Goal: Task Accomplishment & Management: Complete application form

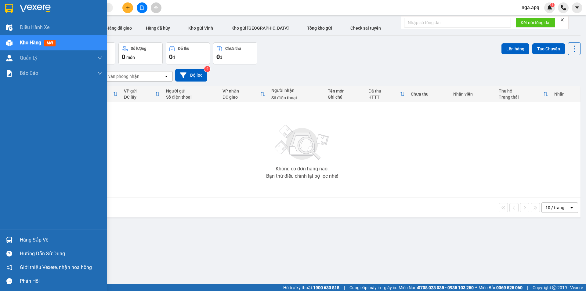
click at [10, 238] on img at bounding box center [9, 240] width 6 height 6
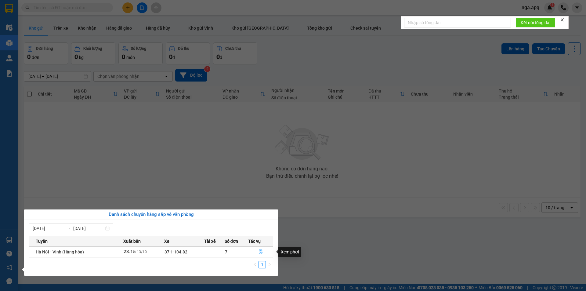
click at [260, 250] on icon "file-done" at bounding box center [261, 251] width 4 height 4
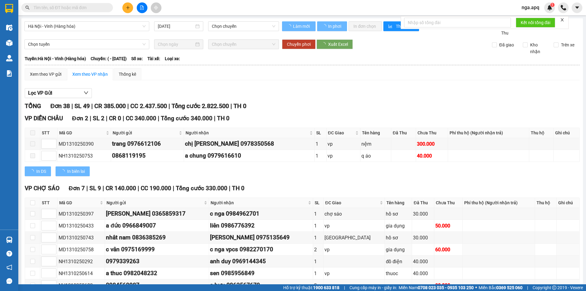
type input "13/10/2025"
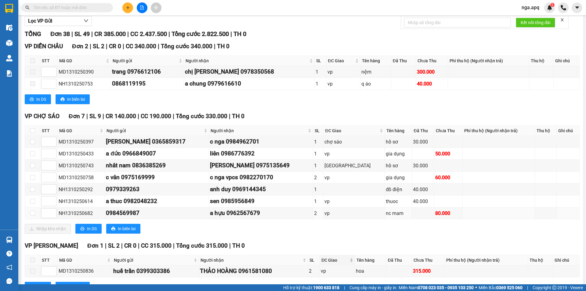
scroll to position [92, 0]
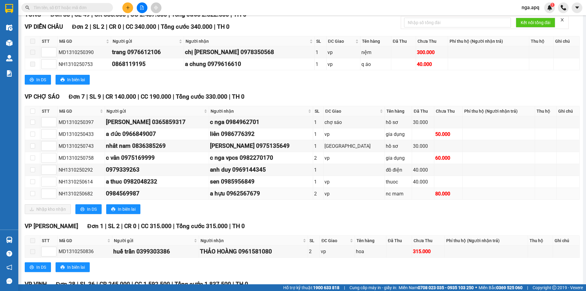
click at [463, 195] on td at bounding box center [499, 194] width 72 height 12
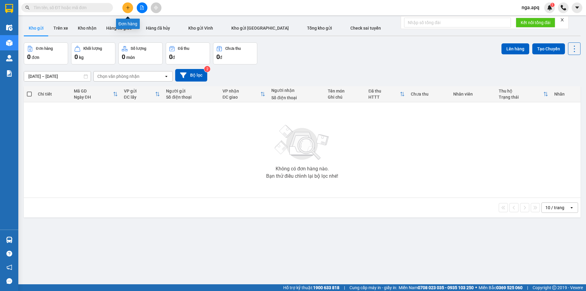
click at [126, 5] on button at bounding box center [127, 7] width 11 height 11
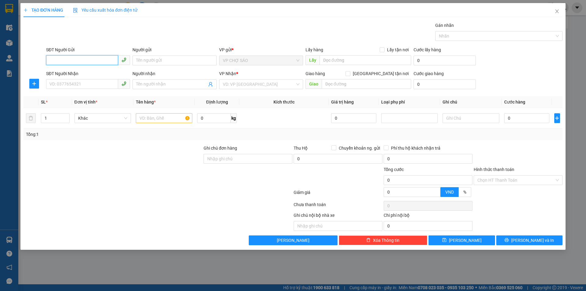
drag, startPoint x: 54, startPoint y: 61, endPoint x: 60, endPoint y: 61, distance: 6.1
click at [55, 61] on input "SĐT Người Gửi" at bounding box center [82, 60] width 72 height 10
type input "0983170736"
click at [143, 60] on input "Người gửi" at bounding box center [175, 61] width 84 height 10
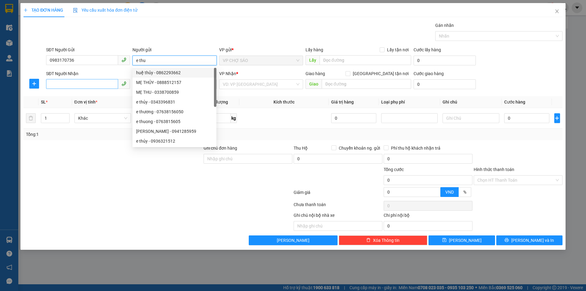
type input "e thu"
click at [55, 84] on input "SĐT Người Nhận" at bounding box center [82, 84] width 72 height 10
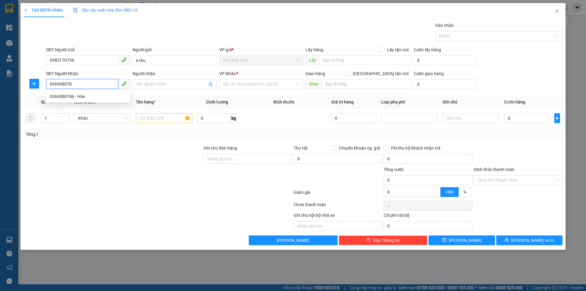
type input "0369080786"
click at [68, 97] on div "0369080786 - Hòe" at bounding box center [88, 96] width 77 height 7
type input "Hòe"
type input "0369080786"
click at [143, 118] on input "text" at bounding box center [164, 118] width 56 height 10
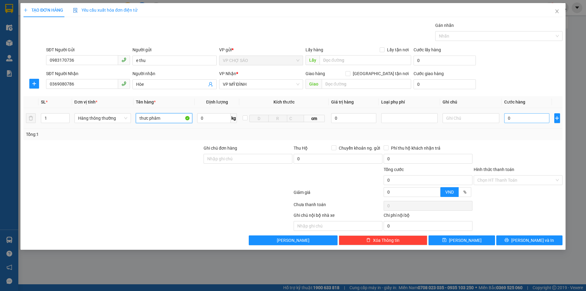
type input "thưc phâm"
click at [515, 119] on input "0" at bounding box center [526, 118] width 45 height 10
type input "4"
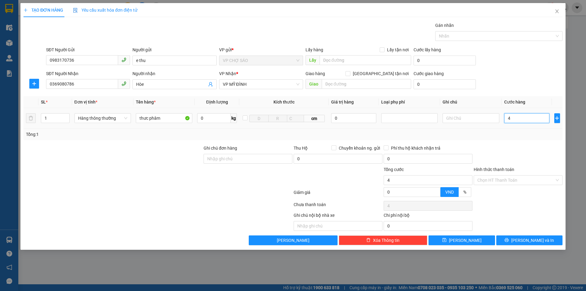
type input "40"
type input "400"
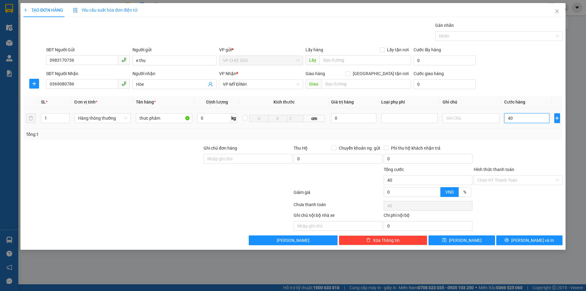
type input "400"
type input "4.000"
type input "40.000"
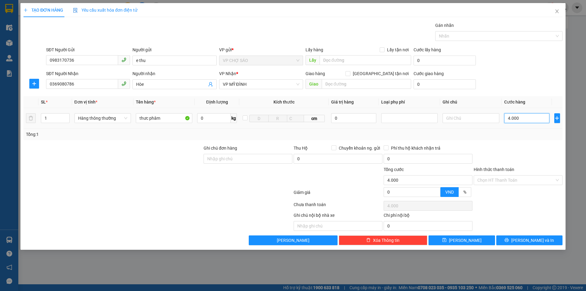
type input "40.000"
click at [507, 179] on input "Hình thức thanh toán" at bounding box center [516, 180] width 77 height 9
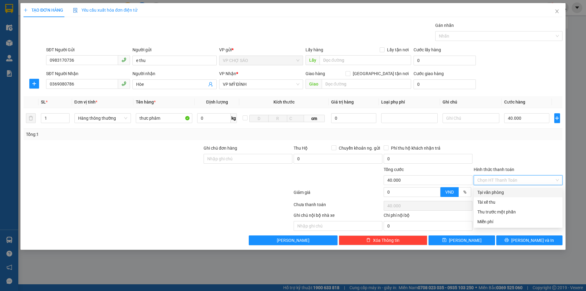
click at [504, 193] on div "Tại văn phòng" at bounding box center [519, 192] width 82 height 7
type input "0"
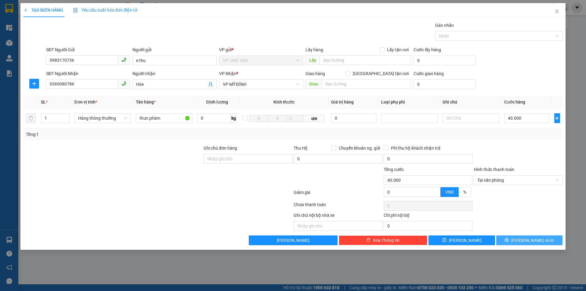
click at [530, 242] on span "[PERSON_NAME] và In" at bounding box center [532, 240] width 43 height 7
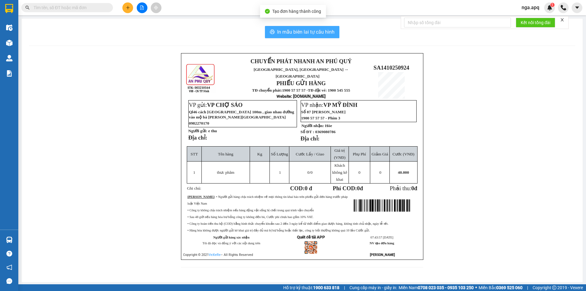
click at [291, 32] on span "In mẫu biên lai tự cấu hình" at bounding box center [305, 32] width 57 height 8
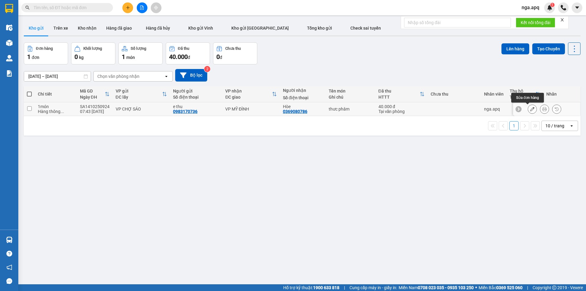
click at [530, 110] on icon at bounding box center [532, 109] width 4 height 4
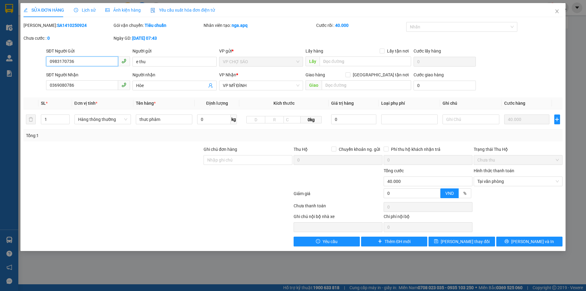
type input "0983170736"
type input "e thu"
type input "0369080786"
type input "Hòe"
type input "0"
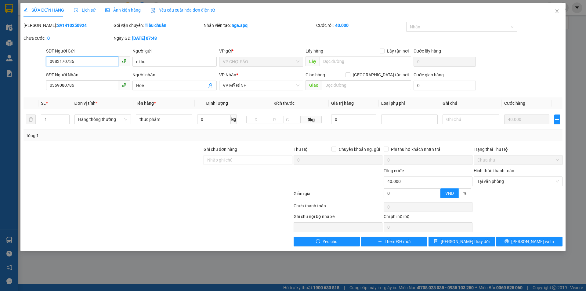
type input "40.000"
click at [543, 240] on button "[PERSON_NAME] và In" at bounding box center [530, 242] width 66 height 10
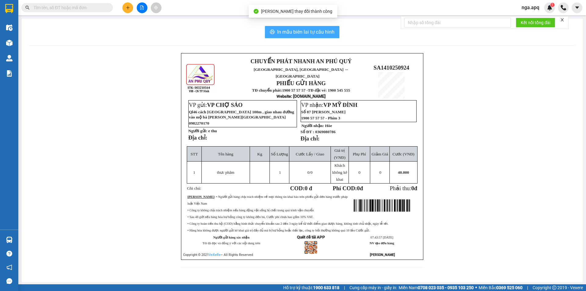
click at [299, 30] on span "In mẫu biên lai tự cấu hình" at bounding box center [305, 32] width 57 height 8
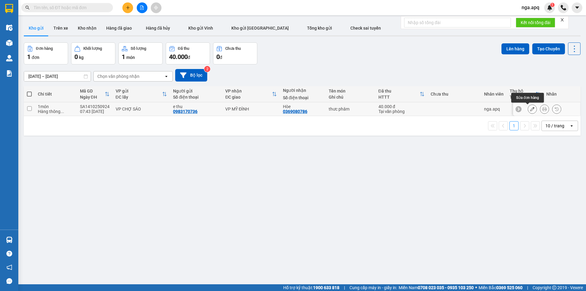
click at [530, 109] on icon at bounding box center [532, 109] width 4 height 4
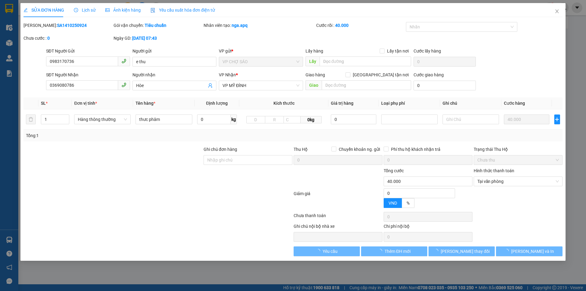
type input "0983170736"
type input "e thu"
type input "0369080786"
type input "Hòe"
type input "0"
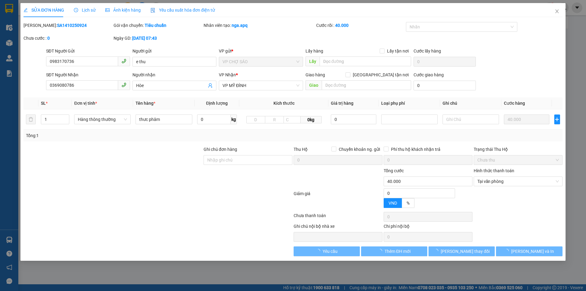
type input "40.000"
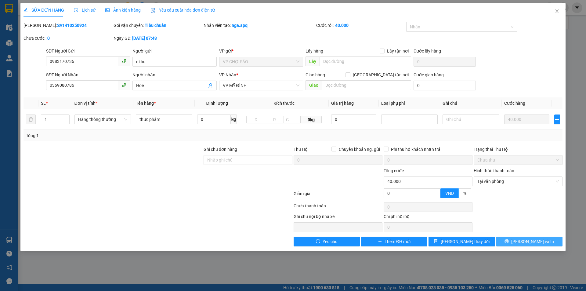
click at [534, 244] on span "[PERSON_NAME] và In" at bounding box center [532, 241] width 43 height 7
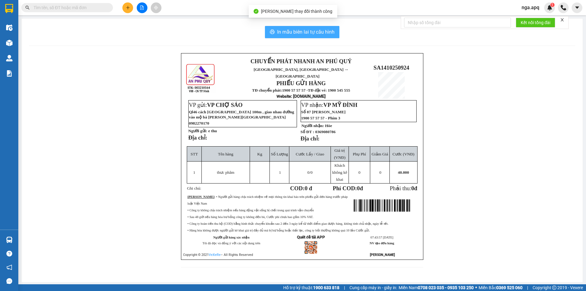
click at [287, 29] on span "In mẫu biên lai tự cấu hình" at bounding box center [305, 32] width 57 height 8
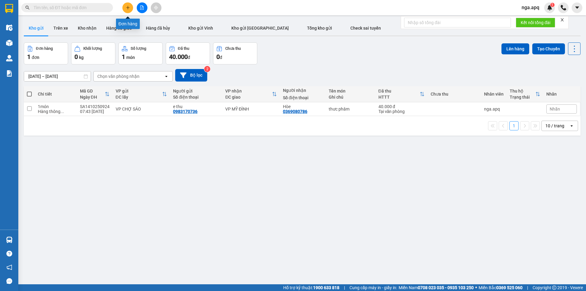
click at [126, 6] on icon "plus" at bounding box center [128, 7] width 4 height 4
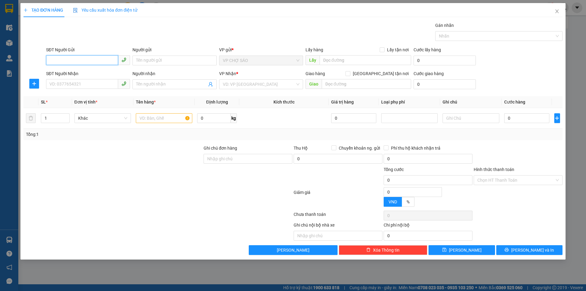
click at [50, 60] on input "SĐT Người Gửi" at bounding box center [82, 60] width 72 height 10
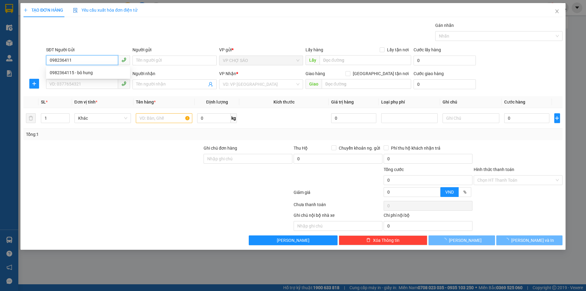
type input "0982364115"
drag, startPoint x: 68, startPoint y: 73, endPoint x: 65, endPoint y: 77, distance: 5.0
click at [68, 74] on div "0982364115 - bô hung" at bounding box center [88, 72] width 77 height 7
type input "bô hung"
checkbox input "true"
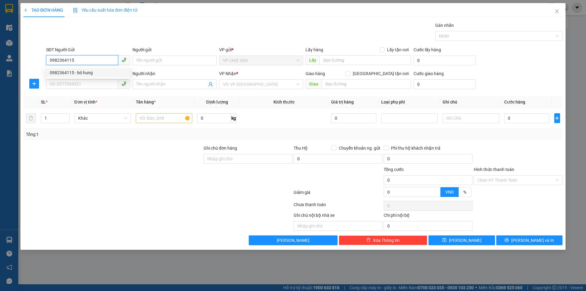
type input "[PERSON_NAME]"
type input "0982364115"
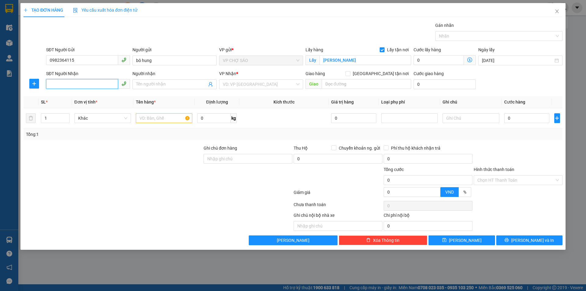
click at [48, 83] on input "SĐT Người Nhận" at bounding box center [82, 84] width 72 height 10
click at [60, 97] on div "0326820888 - hiếu" at bounding box center [88, 96] width 77 height 7
type input "0326820888"
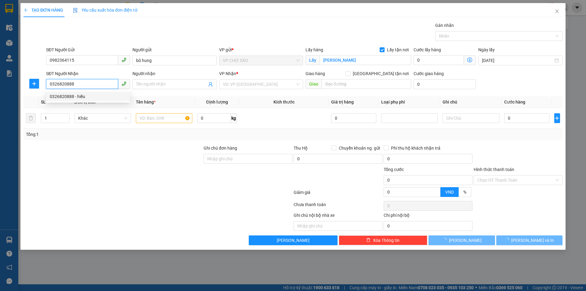
type input "hiếu"
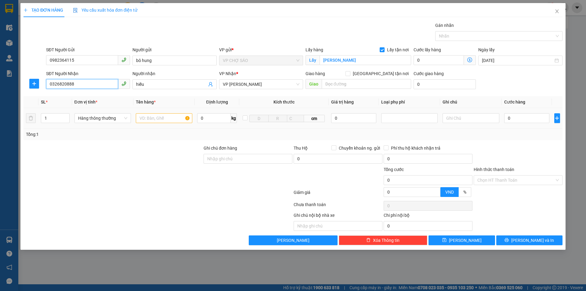
type input "0326820888"
click at [141, 119] on input "text" at bounding box center [164, 118] width 56 height 10
type input "thưc phâm"
click at [510, 118] on input "0" at bounding box center [526, 118] width 45 height 10
type input "4"
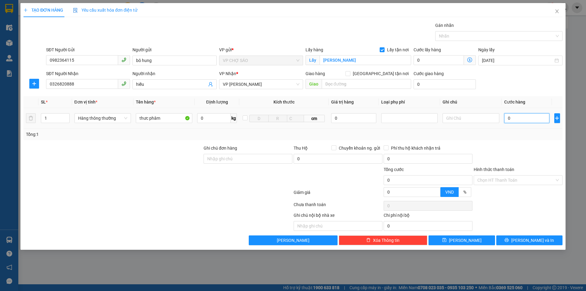
type input "4"
type input "40"
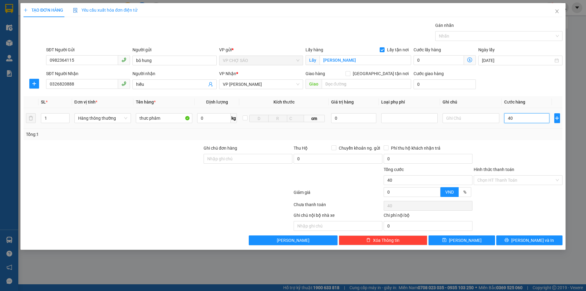
type input "400"
type input "4.000"
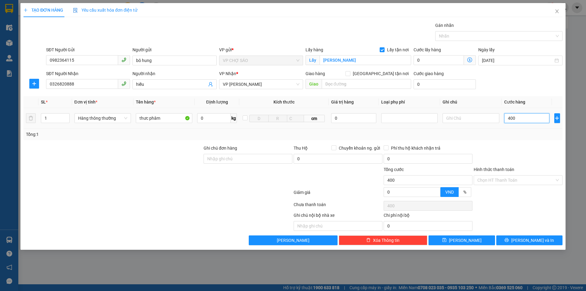
type input "4.000"
type input "40.000"
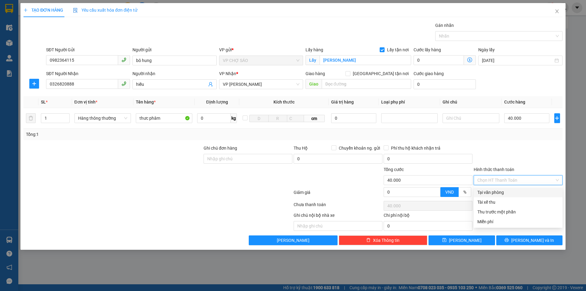
click at [512, 180] on input "Hình thức thanh toán" at bounding box center [516, 180] width 77 height 9
click at [501, 195] on div "Tại văn phòng" at bounding box center [519, 192] width 82 height 7
type input "0"
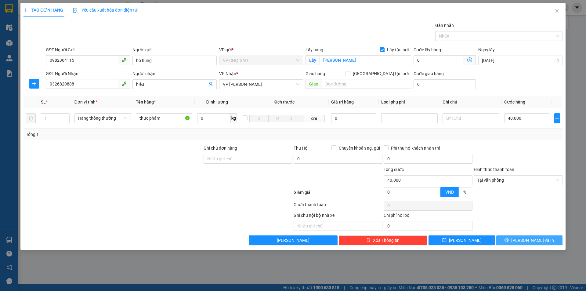
click at [532, 239] on span "[PERSON_NAME] và In" at bounding box center [532, 240] width 43 height 7
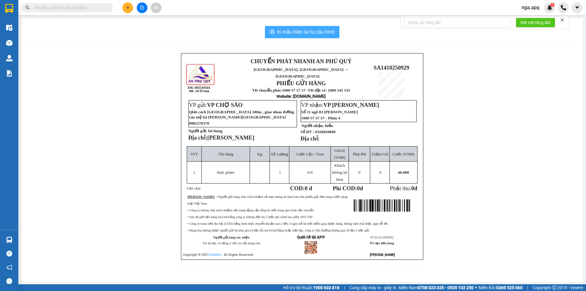
click at [302, 33] on span "In mẫu biên lai tự cấu hình" at bounding box center [305, 32] width 57 height 8
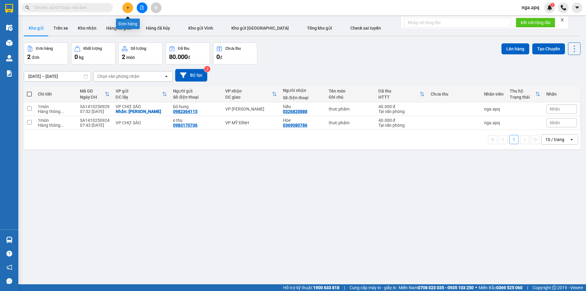
click at [129, 6] on icon "plus" at bounding box center [128, 7] width 4 height 4
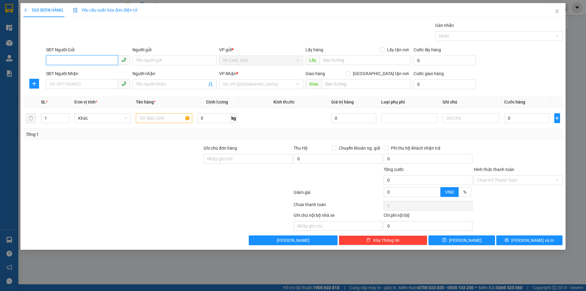
click at [50, 60] on input "SĐT Người Gửi" at bounding box center [82, 60] width 72 height 10
click at [85, 83] on div "0392707971 - c thu 0899648826" at bounding box center [88, 82] width 77 height 7
type input "0392707971"
type input "c thu 0899648826"
type input "0392707971"
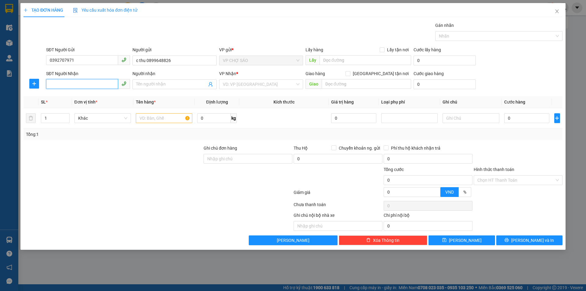
click at [60, 85] on input "SĐT Người Nhận" at bounding box center [82, 84] width 72 height 10
click at [92, 106] on div "0392707971 - c thu 0899648826" at bounding box center [88, 106] width 77 height 7
type input "0392707971"
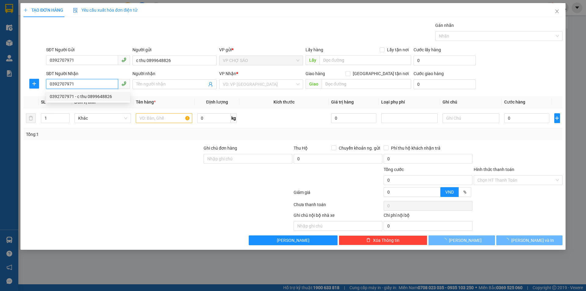
type input "c thu 0899648826"
checkbox input "true"
type input "12 ngõ 181 trường chinh, [GEOGRAPHIC_DATA], [GEOGRAPHIC_DATA]"
type input "60.000"
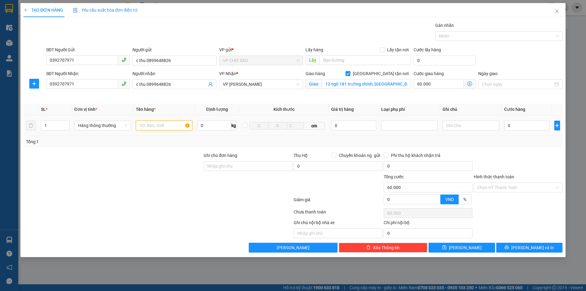
click at [146, 126] on input "text" at bounding box center [164, 126] width 56 height 10
type input "thưc phâm"
click at [510, 126] on input "0" at bounding box center [526, 126] width 45 height 10
type input "4"
type input "60.004"
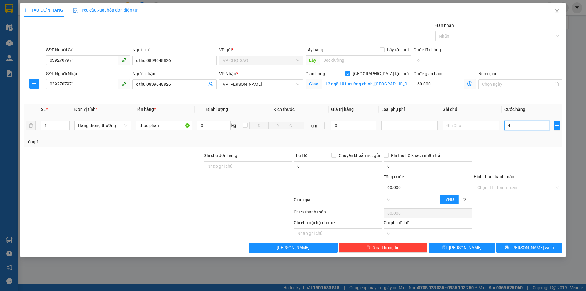
type input "60.004"
type input "40"
type input "60.040"
type input "400"
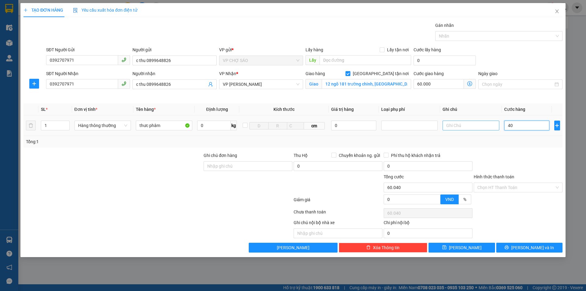
type input "60.400"
type input "4.000"
type input "64.000"
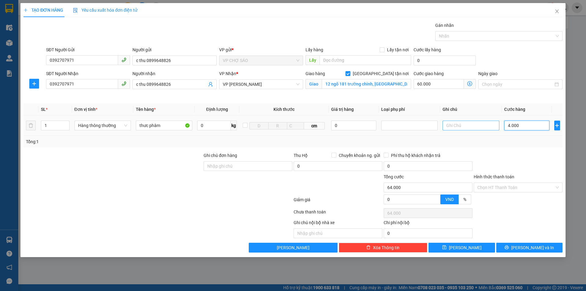
type input "40.000"
type input "100.000"
type input "40.000"
click at [524, 187] on input "Hình thức thanh toán" at bounding box center [516, 187] width 77 height 9
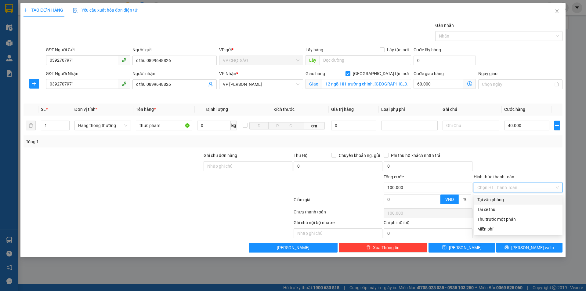
click at [505, 199] on div "Tại văn phòng" at bounding box center [519, 199] width 82 height 7
type input "0"
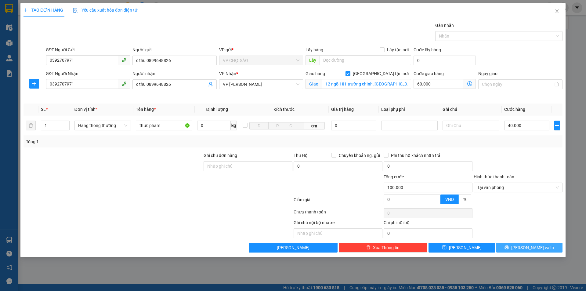
click at [539, 247] on span "[PERSON_NAME] và In" at bounding box center [532, 247] width 43 height 7
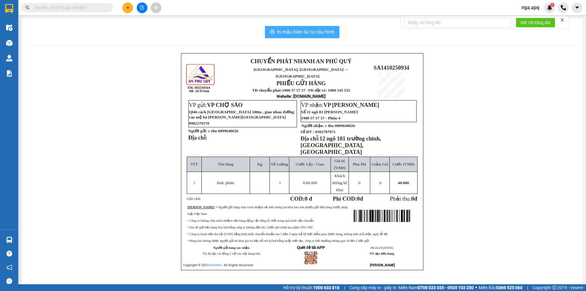
click at [294, 33] on span "In mẫu biên lai tự cấu hình" at bounding box center [305, 32] width 57 height 8
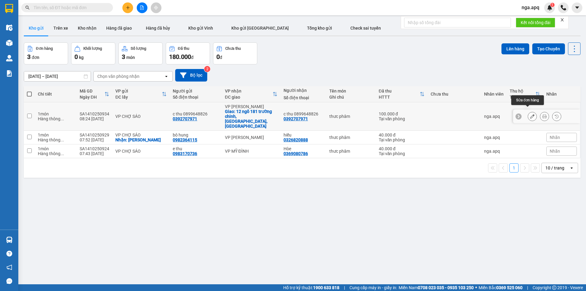
click at [530, 114] on icon at bounding box center [532, 116] width 4 height 4
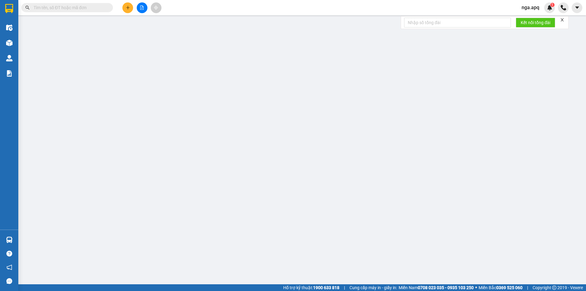
type input "0392707971"
type input "c thu 0899648826"
type input "0392707971"
type input "c thu 0899648826"
checkbox input "true"
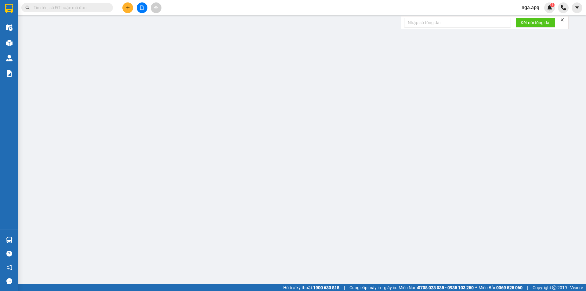
type input "12 ngõ 181 trường chinh, [GEOGRAPHIC_DATA], [GEOGRAPHIC_DATA]"
type input "0"
type input "100.000"
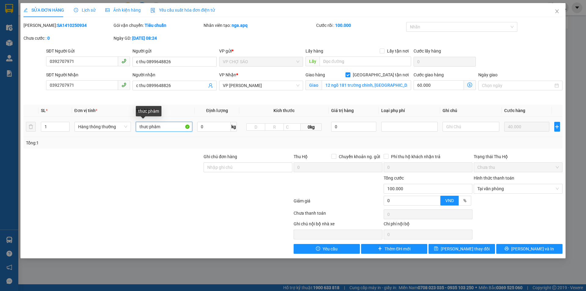
click at [163, 126] on input "thưc phâm" at bounding box center [164, 127] width 56 height 10
type input "thưc phâm đông lanh hang cân gâp"
click at [525, 249] on span "[PERSON_NAME] và In" at bounding box center [532, 249] width 43 height 7
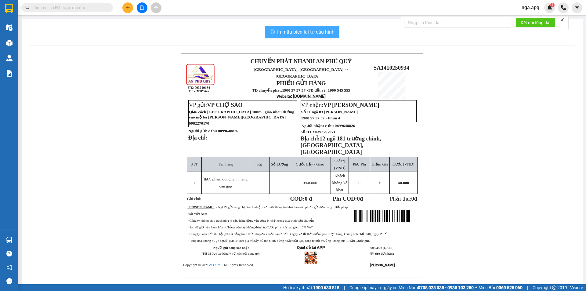
click at [297, 30] on span "In mẫu biên lai tự cấu hình" at bounding box center [305, 32] width 57 height 8
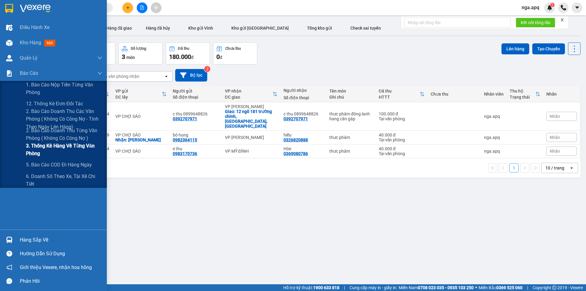
click at [27, 147] on span "3. Thống kê hàng về từng văn phòng" at bounding box center [64, 149] width 76 height 15
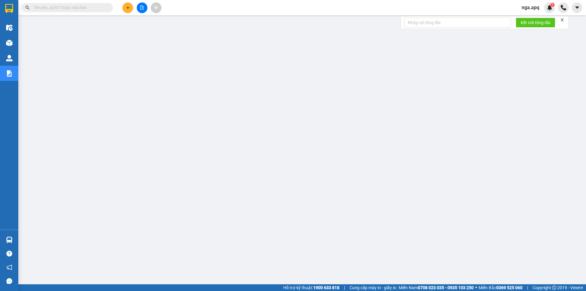
scroll to position [12, 0]
click at [125, 5] on button at bounding box center [127, 7] width 11 height 11
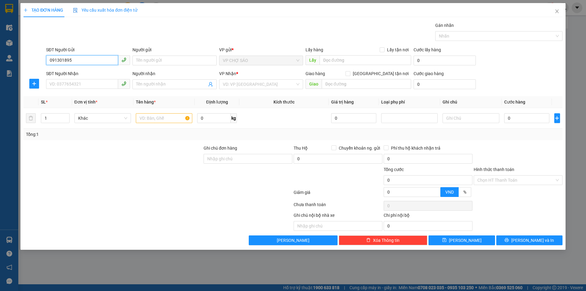
type input "0913018951"
click at [102, 75] on div "0913018951 - a quân" at bounding box center [88, 72] width 77 height 7
type input "a quân"
type input "0913018951"
click at [100, 79] on div "SĐT Người Nhận" at bounding box center [88, 74] width 84 height 9
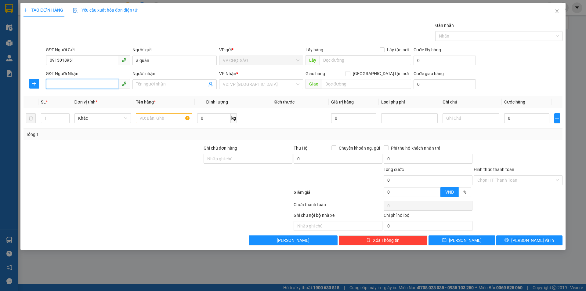
click at [102, 88] on input "SĐT Người Nhận" at bounding box center [82, 84] width 72 height 10
click at [100, 100] on div "0971737613 - c hiền" at bounding box center [88, 97] width 84 height 10
type input "0971737613"
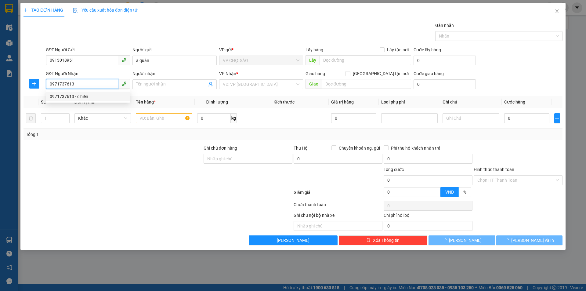
type input "c hiền"
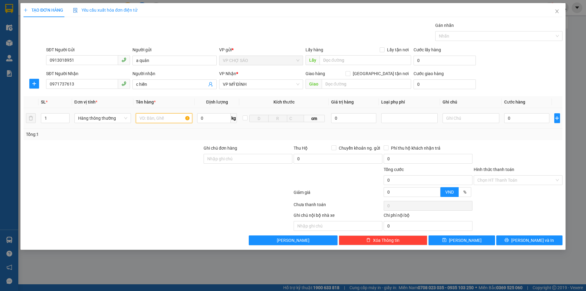
click at [158, 120] on input "text" at bounding box center [164, 118] width 56 height 10
type input "tp"
type input "5"
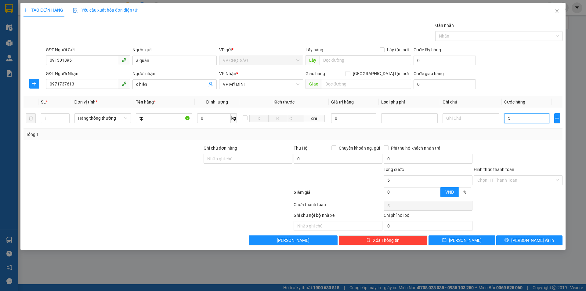
type input "0"
type input "06"
type input "6"
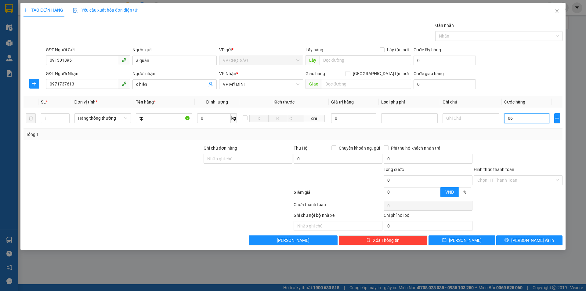
type input "6"
type input "060"
type input "60"
type input "0.600"
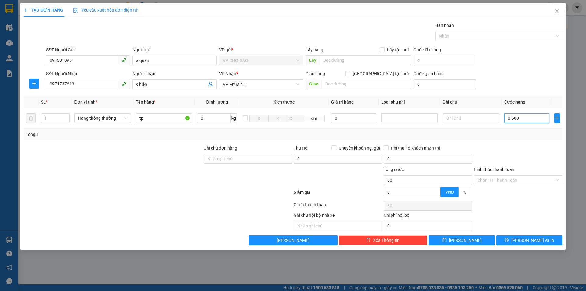
type input "600"
type input "06.000"
type input "6.000"
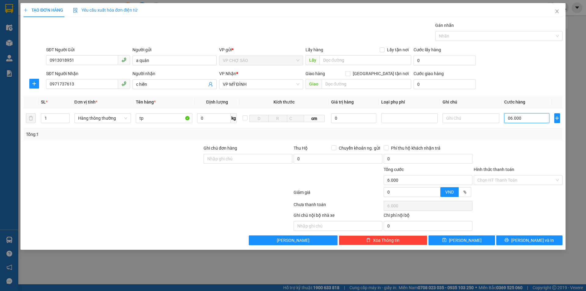
type input "060.000"
type input "60.000"
type input "06.000"
type input "6.000"
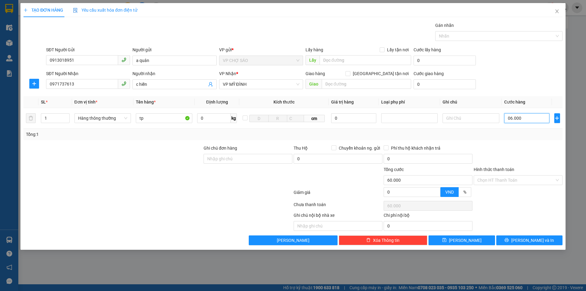
type input "6.000"
type input "0.600"
type input "600"
type input "060"
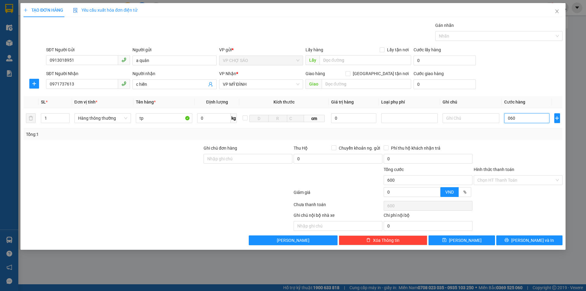
type input "60"
type input "06"
type input "6"
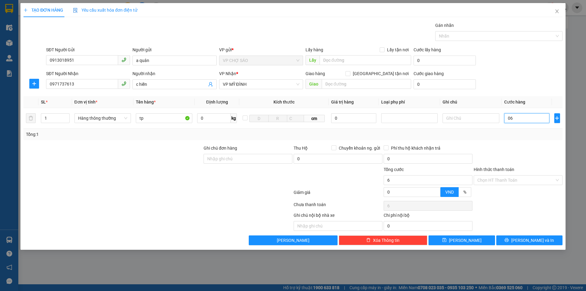
type input "0"
click at [507, 119] on input "0" at bounding box center [526, 118] width 45 height 10
type input "60"
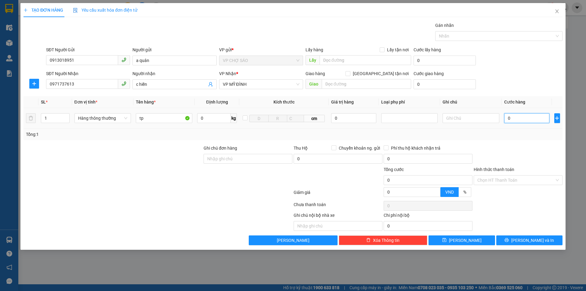
type input "60"
type input "600"
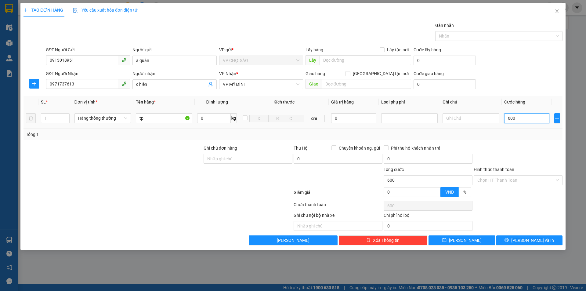
type input "6.000"
type input "60.000"
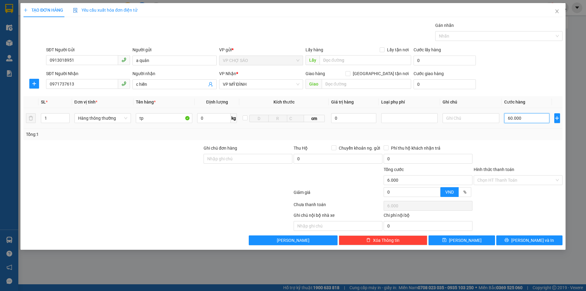
type input "60.000"
click at [506, 183] on input "Hình thức thanh toán" at bounding box center [516, 180] width 77 height 9
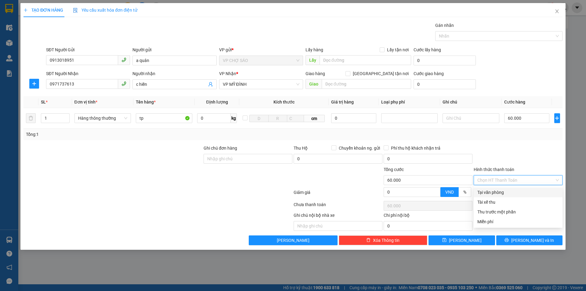
click at [504, 191] on div "Tại văn phòng" at bounding box center [519, 192] width 82 height 7
type input "0"
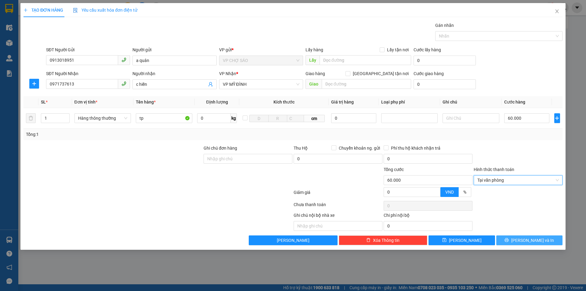
drag, startPoint x: 538, startPoint y: 243, endPoint x: 515, endPoint y: 240, distance: 23.7
click at [538, 243] on span "[PERSON_NAME] và In" at bounding box center [532, 240] width 43 height 7
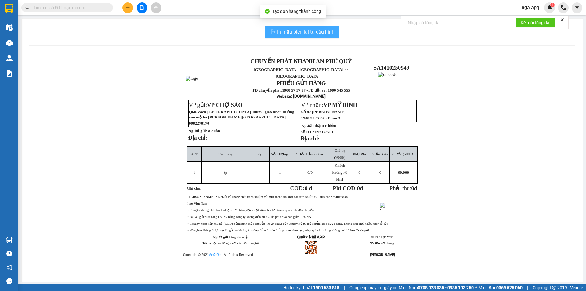
click at [328, 31] on span "In mẫu biên lai tự cấu hình" at bounding box center [305, 32] width 57 height 8
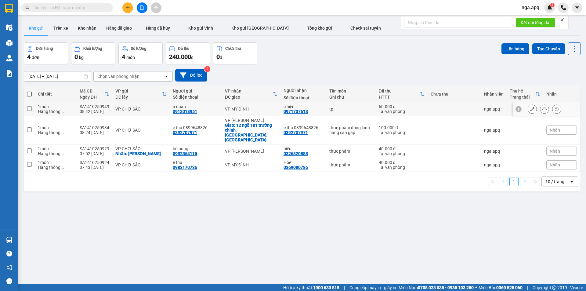
click at [543, 109] on icon at bounding box center [545, 109] width 4 height 4
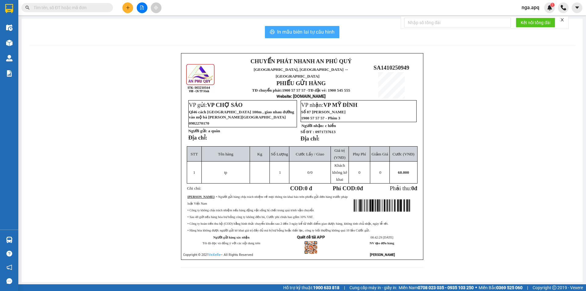
click at [324, 35] on span "In mẫu biên lai tự cấu hình" at bounding box center [305, 32] width 57 height 8
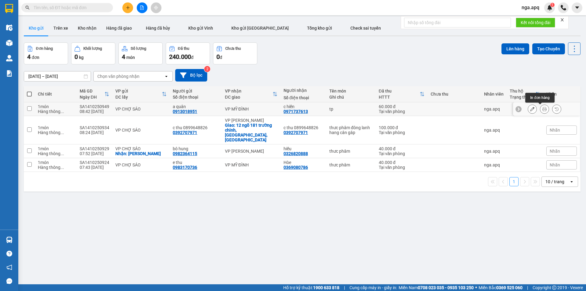
click at [543, 110] on icon at bounding box center [545, 109] width 4 height 4
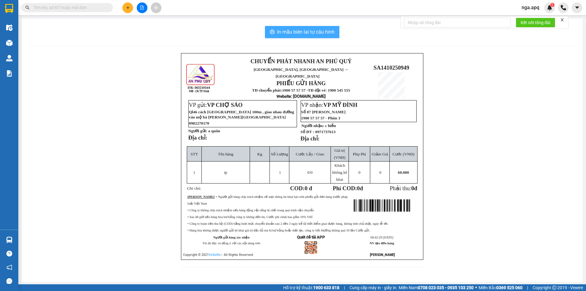
drag, startPoint x: 292, startPoint y: 31, endPoint x: 564, endPoint y: 63, distance: 273.5
click at [293, 31] on span "In mẫu biên lai tự cấu hình" at bounding box center [305, 32] width 57 height 8
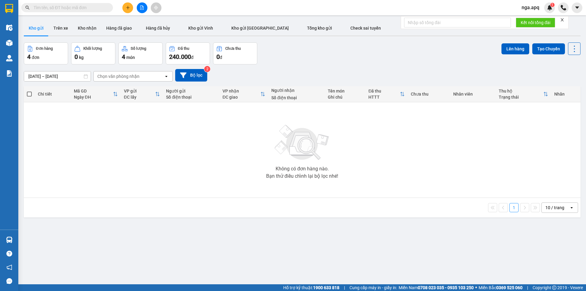
drag, startPoint x: 586, startPoint y: 180, endPoint x: 2, endPoint y: 48, distance: 598.8
click at [2, 48] on div "Kho hàng mới" at bounding box center [9, 42] width 18 height 15
click at [59, 147] on div "Không có đơn hàng nào. Bạn thử điều chỉnh lại bộ lọc nhé!" at bounding box center [302, 150] width 551 height 92
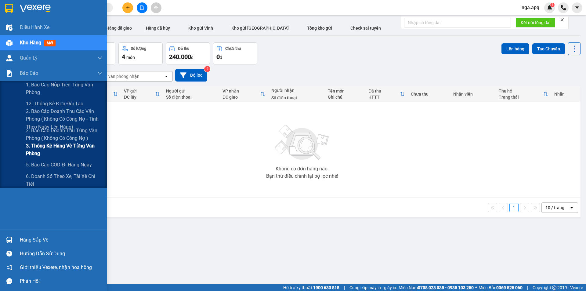
click at [53, 154] on span "3. Thống kê hàng về từng văn phòng" at bounding box center [64, 149] width 76 height 15
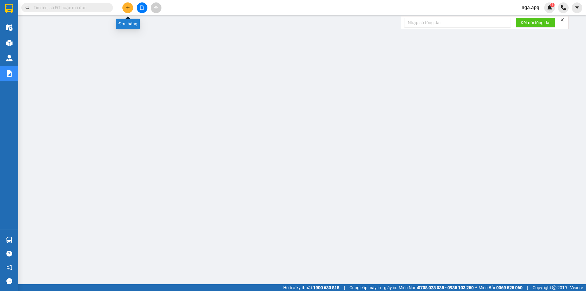
click at [128, 10] on button at bounding box center [127, 7] width 11 height 11
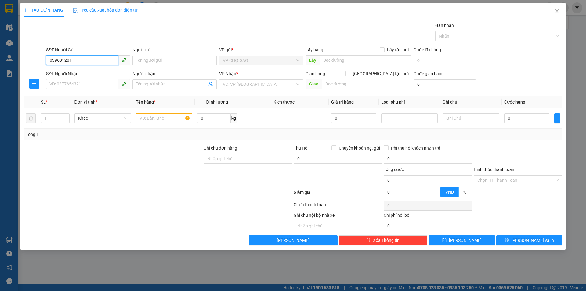
type input "0396812016"
drag, startPoint x: 70, startPoint y: 72, endPoint x: 79, endPoint y: 89, distance: 19.1
click at [70, 72] on div "0396812016 - C hà" at bounding box center [88, 72] width 77 height 7
type input "C hà"
type input "0396812016"
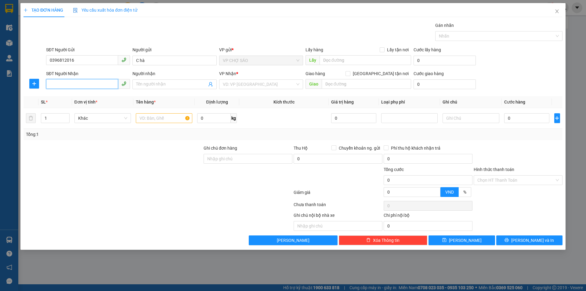
drag, startPoint x: 79, startPoint y: 87, endPoint x: 84, endPoint y: 88, distance: 5.0
click at [79, 86] on input "SĐT Người Nhận" at bounding box center [82, 84] width 72 height 10
click at [98, 106] on div "0979875304 - [GEOGRAPHIC_DATA]" at bounding box center [88, 106] width 77 height 7
type input "0979875304"
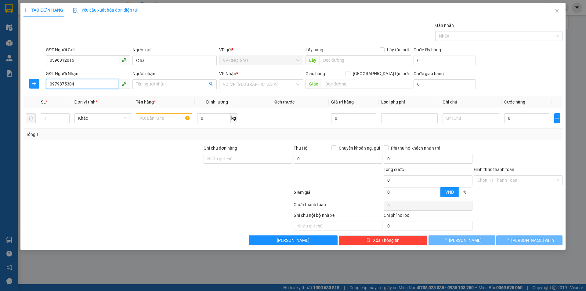
type input "[PERSON_NAME]"
checkbox input "true"
type input "vp"
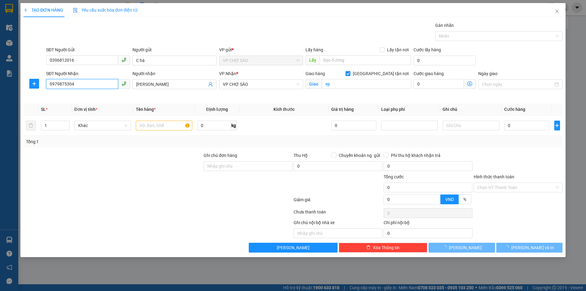
click at [90, 85] on input "0979875304" at bounding box center [82, 84] width 72 height 10
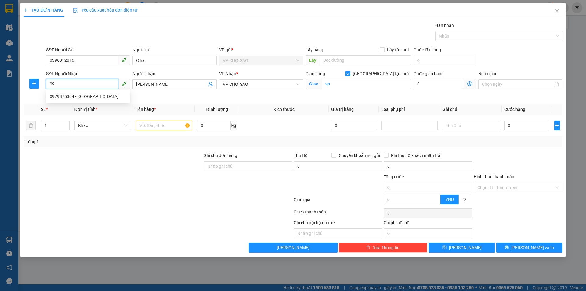
type input "0"
click at [96, 93] on div "0862312805 - khánh" at bounding box center [88, 96] width 77 height 7
type input "0862312805"
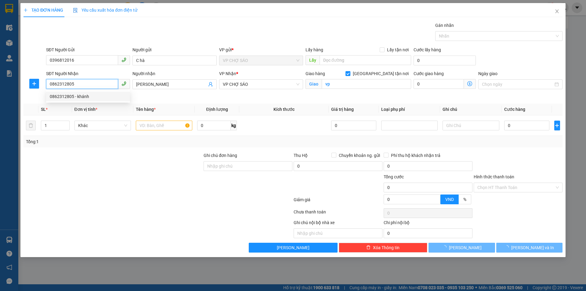
type input "khánh"
type input "219c [PERSON_NAME], hàng bột, đống đa"
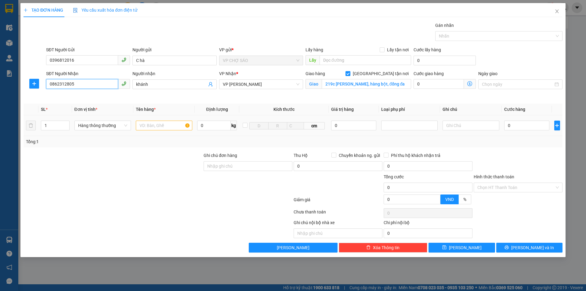
type input "0862312805"
click at [173, 127] on input "text" at bounding box center [164, 126] width 56 height 10
type input "giò me"
click at [510, 123] on input "0" at bounding box center [526, 126] width 45 height 10
type input "4"
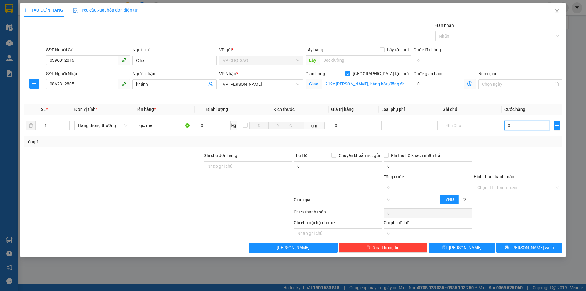
type input "4"
type input "40"
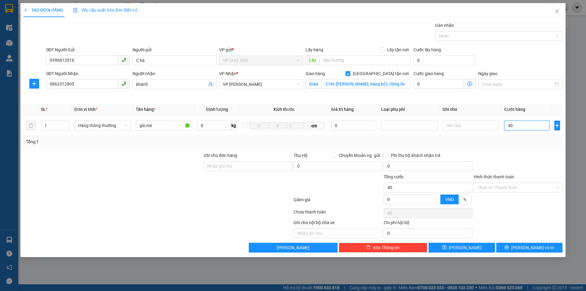
type input "400"
type input "4.000"
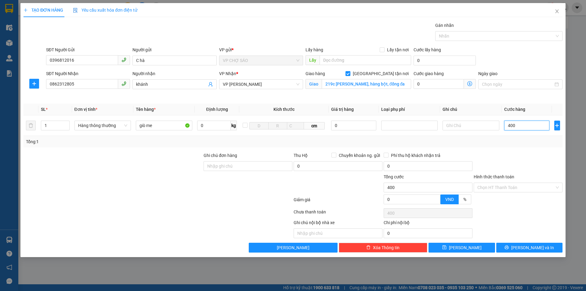
type input "4.000"
type input "40.000"
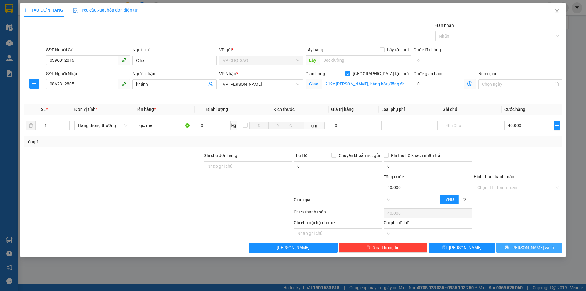
click at [521, 251] on button "[PERSON_NAME] và In" at bounding box center [530, 248] width 66 height 10
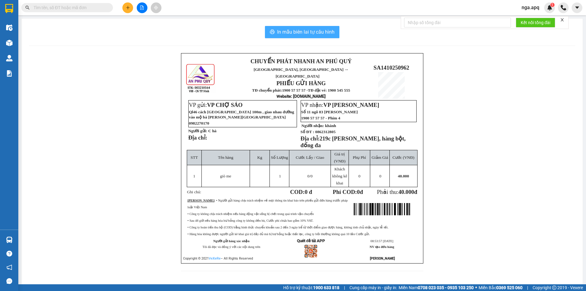
click at [267, 35] on button "In mẫu biên lai tự cấu hình" at bounding box center [302, 32] width 75 height 12
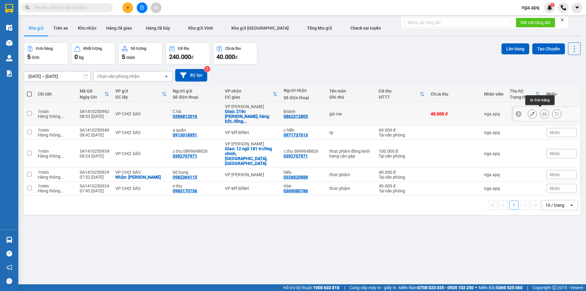
click at [540, 110] on button at bounding box center [544, 114] width 9 height 11
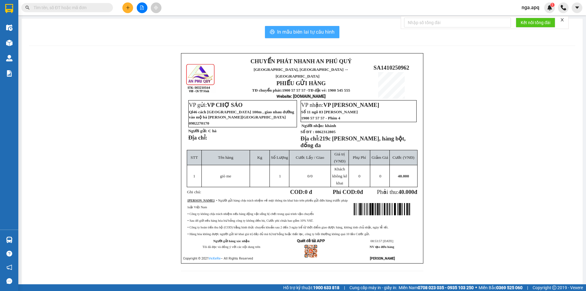
click at [293, 31] on span "In mẫu biên lai tự cấu hình" at bounding box center [305, 32] width 57 height 8
